Goal: Navigation & Orientation: Find specific page/section

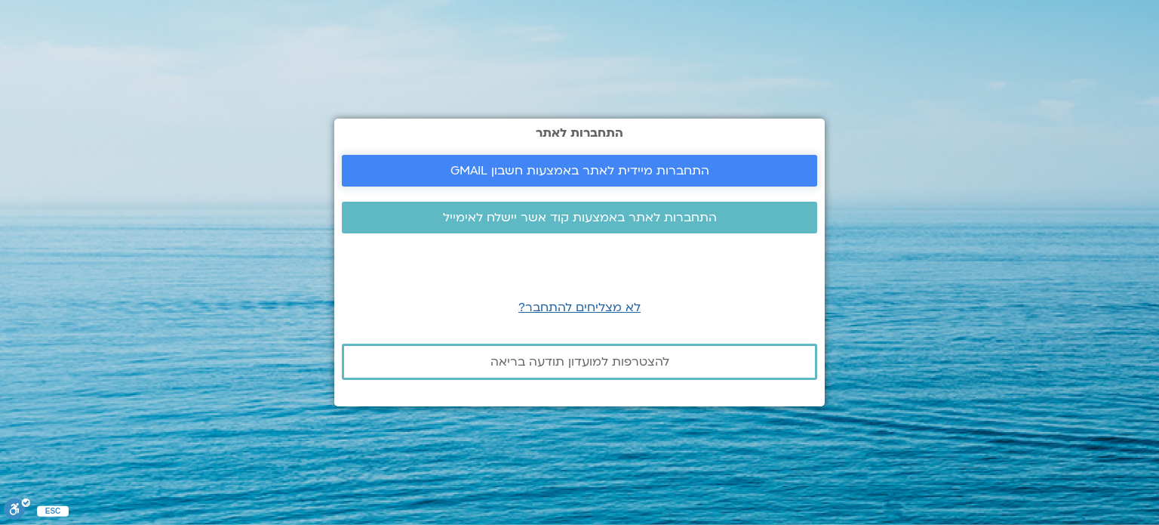
click at [769, 173] on span "התחברות מיידית לאתר באמצעות חשבון GMAIL" at bounding box center [579, 171] width 439 height 14
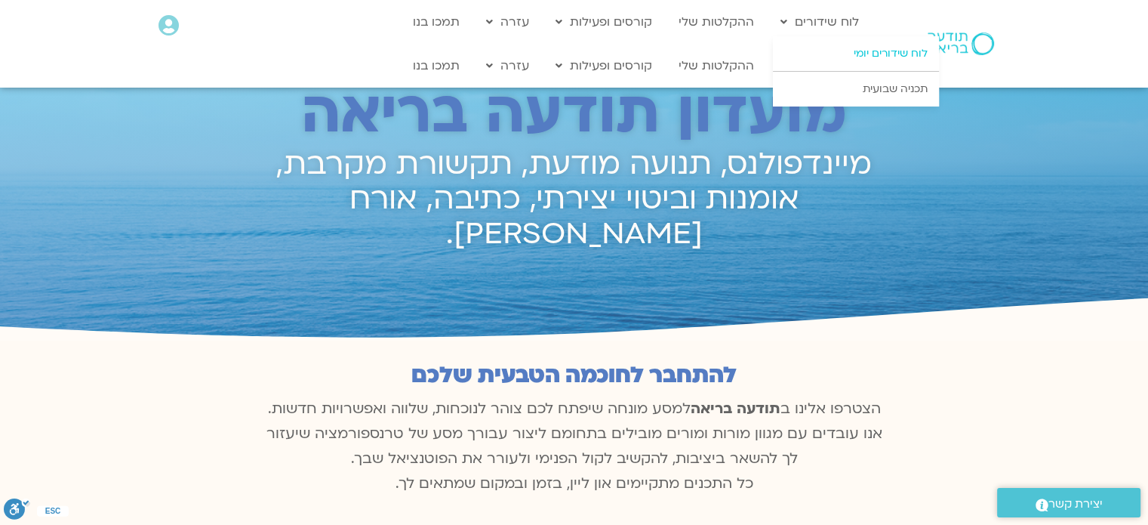
click at [837, 50] on link "לוח שידורים יומי" at bounding box center [856, 53] width 166 height 35
